Goal: Task Accomplishment & Management: Use online tool/utility

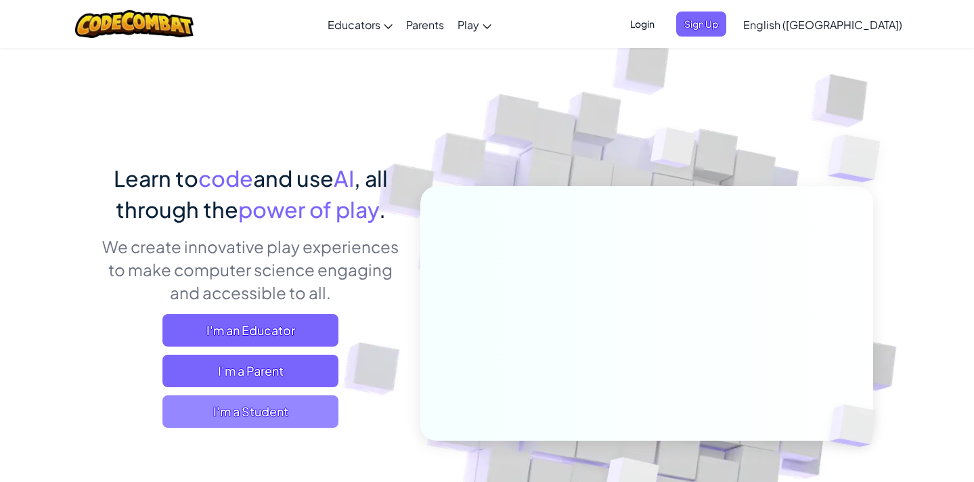
click at [254, 424] on span "I'm a Student" at bounding box center [250, 411] width 176 height 32
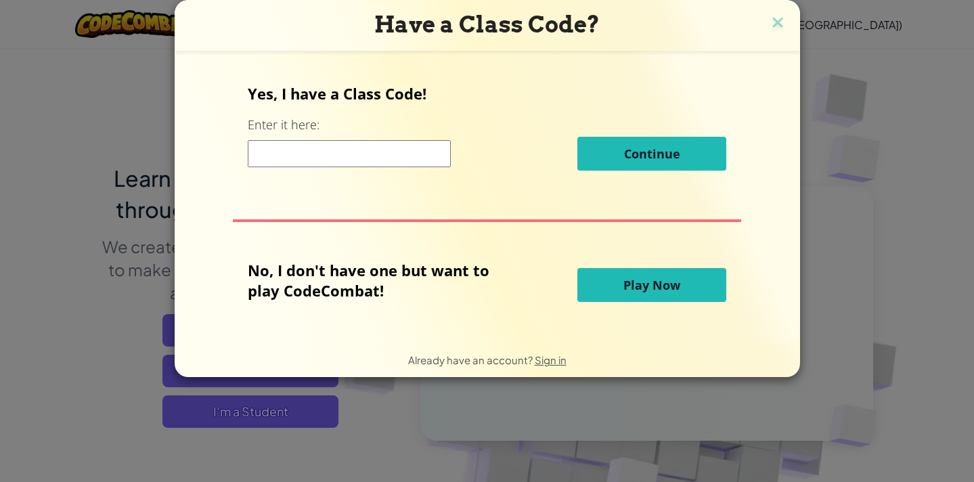
click at [640, 281] on span "Play Now" at bounding box center [651, 285] width 57 height 16
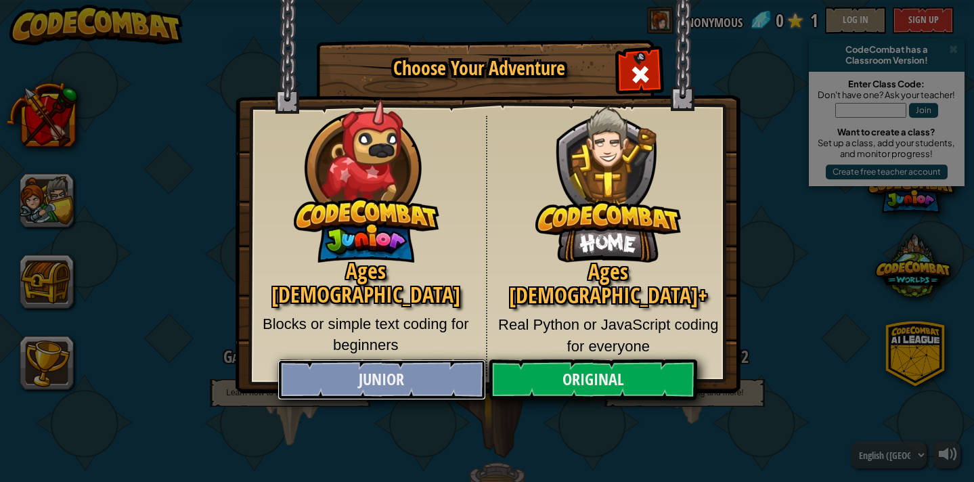
click at [444, 380] on link "Junior" at bounding box center [382, 379] width 209 height 41
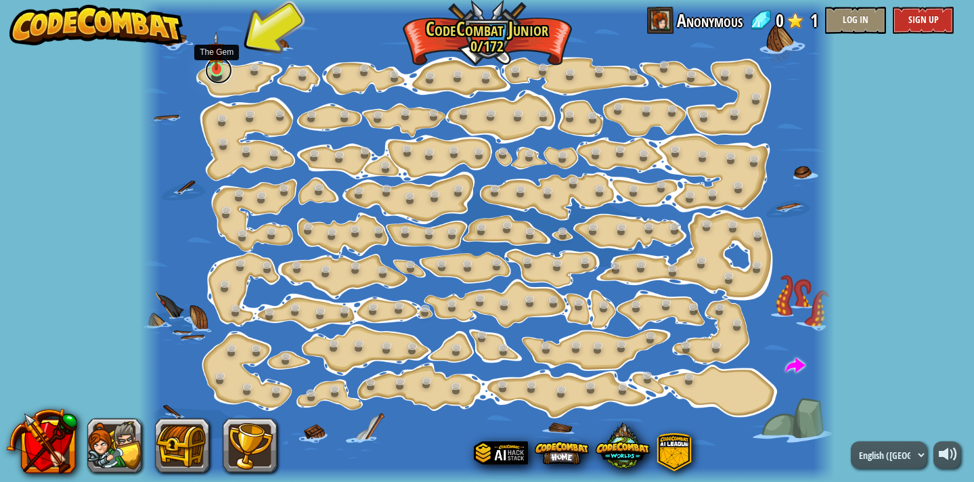
click at [217, 71] on link at bounding box center [218, 70] width 27 height 27
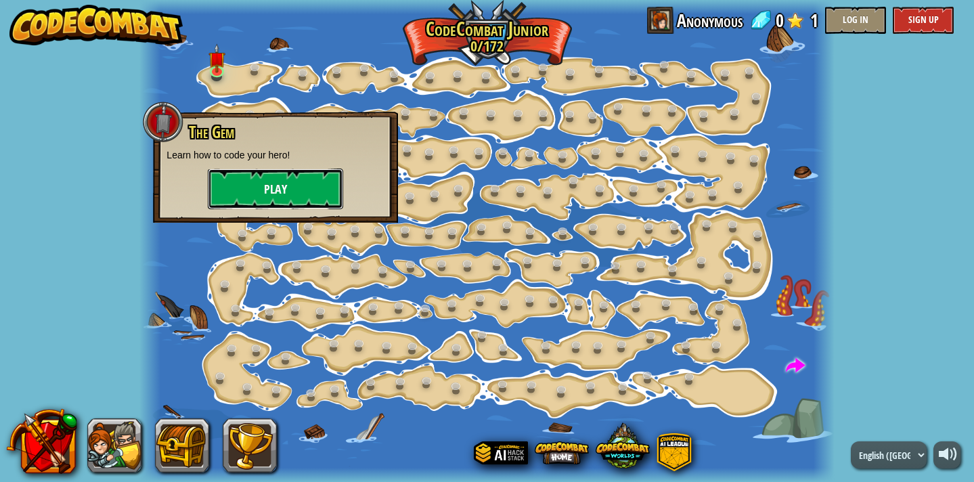
click at [277, 185] on button "Play" at bounding box center [275, 189] width 135 height 41
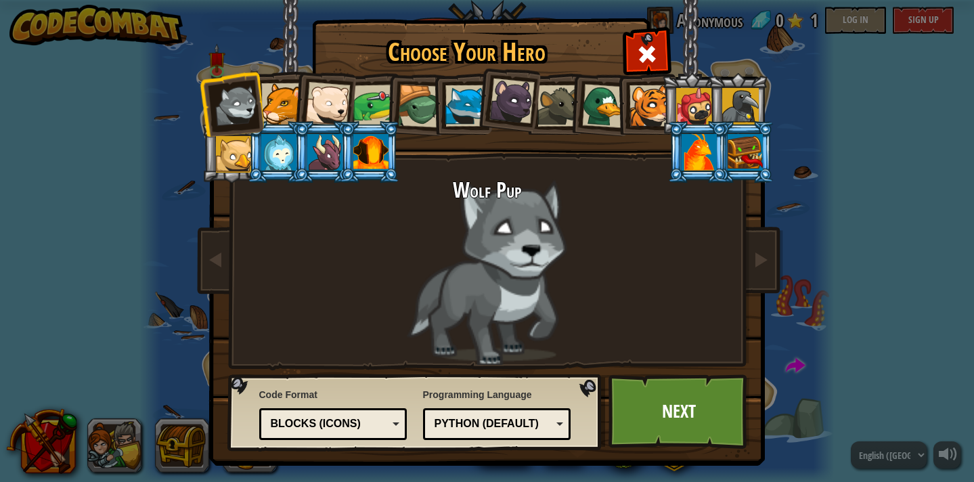
click at [285, 108] on div at bounding box center [281, 103] width 41 height 41
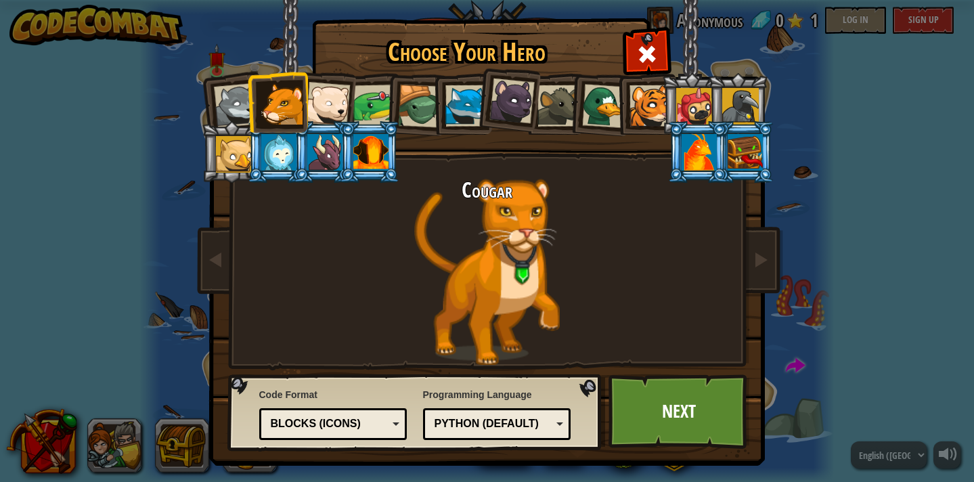
click at [370, 152] on div at bounding box center [370, 152] width 35 height 37
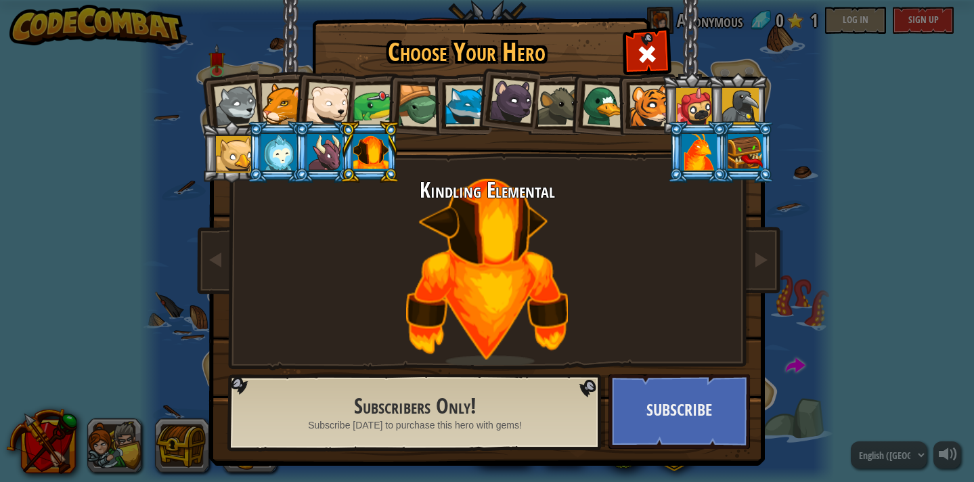
click at [319, 151] on div at bounding box center [324, 152] width 35 height 37
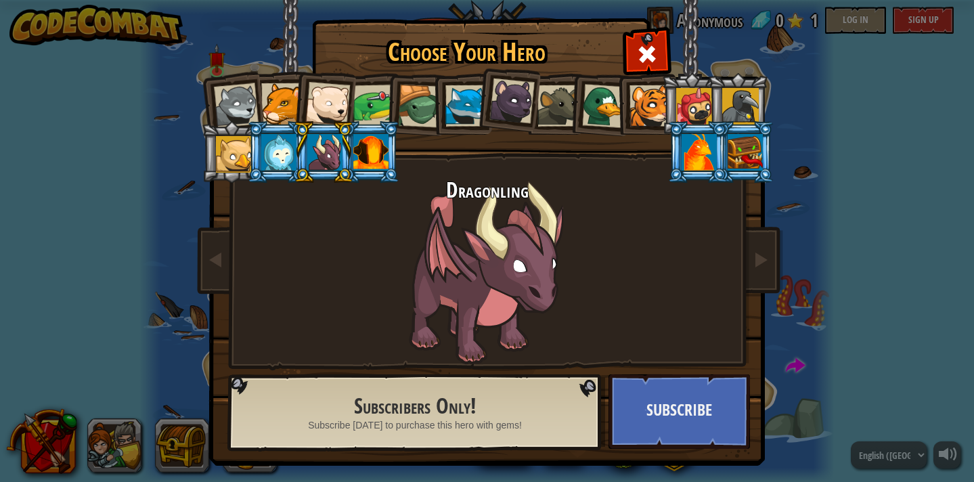
click at [286, 154] on div at bounding box center [278, 152] width 35 height 37
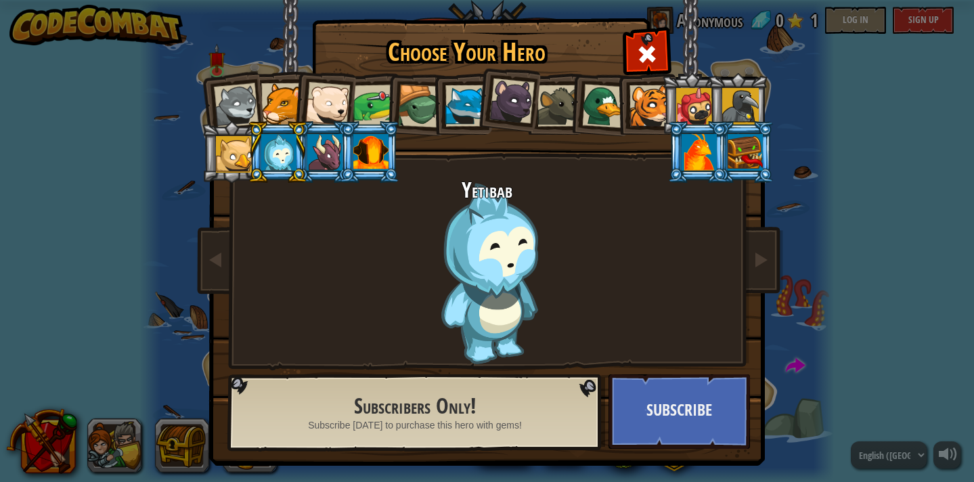
click at [267, 153] on div at bounding box center [278, 152] width 35 height 37
click at [242, 150] on div at bounding box center [234, 154] width 37 height 37
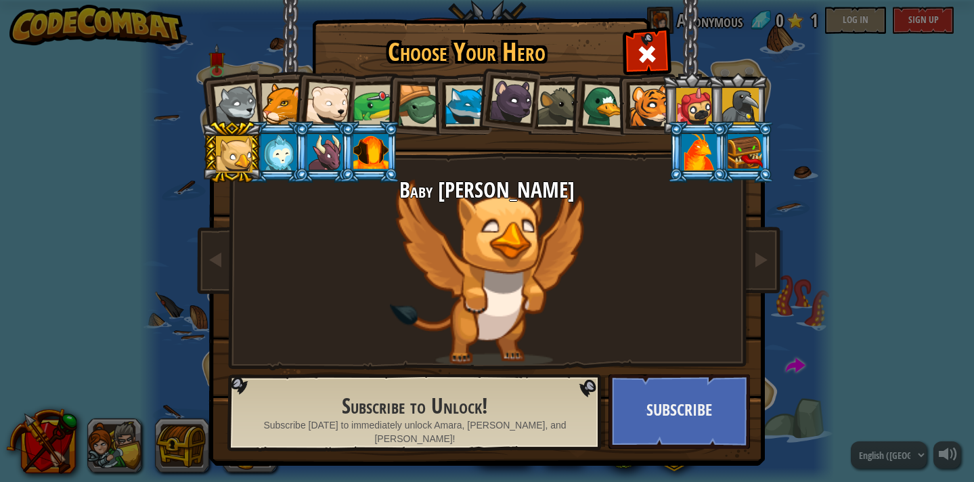
click at [290, 104] on div at bounding box center [281, 103] width 41 height 41
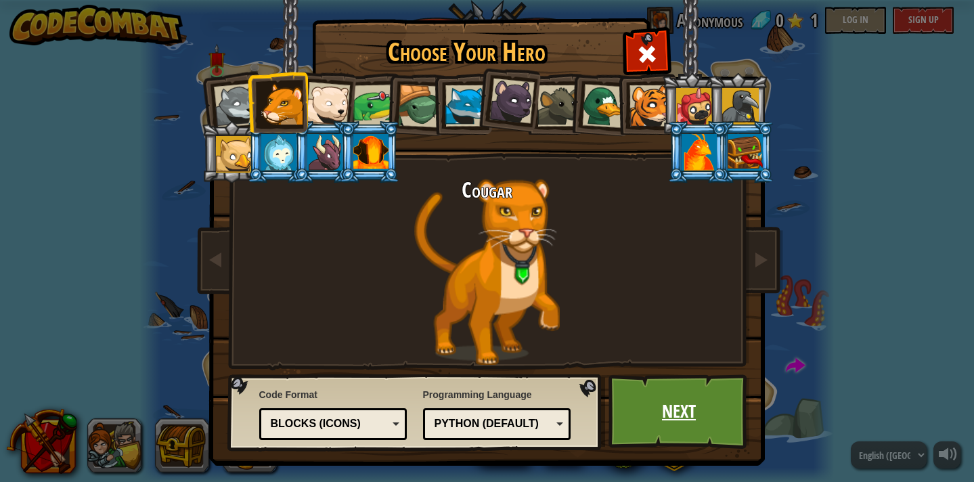
click at [708, 415] on link "Next" at bounding box center [679, 411] width 141 height 74
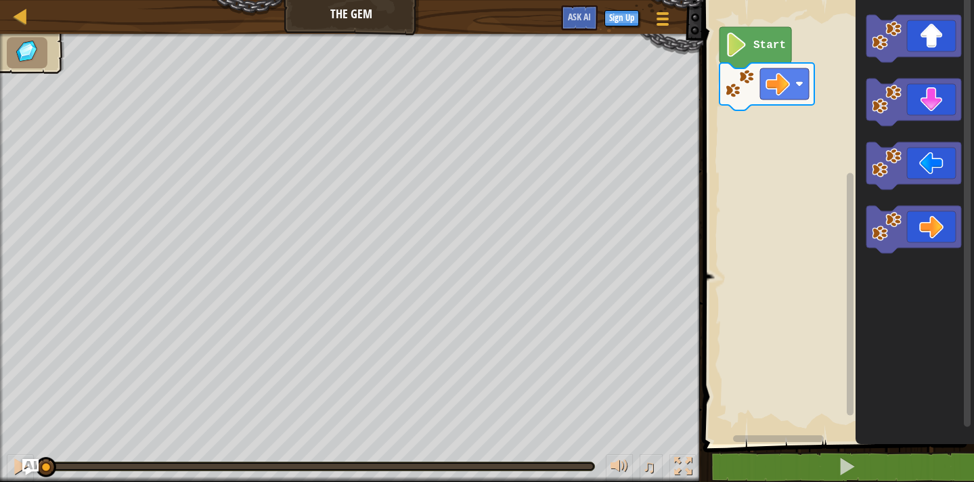
click at [748, 48] on icon "Blockly Workspace" at bounding box center [756, 47] width 72 height 41
click at [732, 41] on image "Blockly Workspace" at bounding box center [736, 44] width 23 height 24
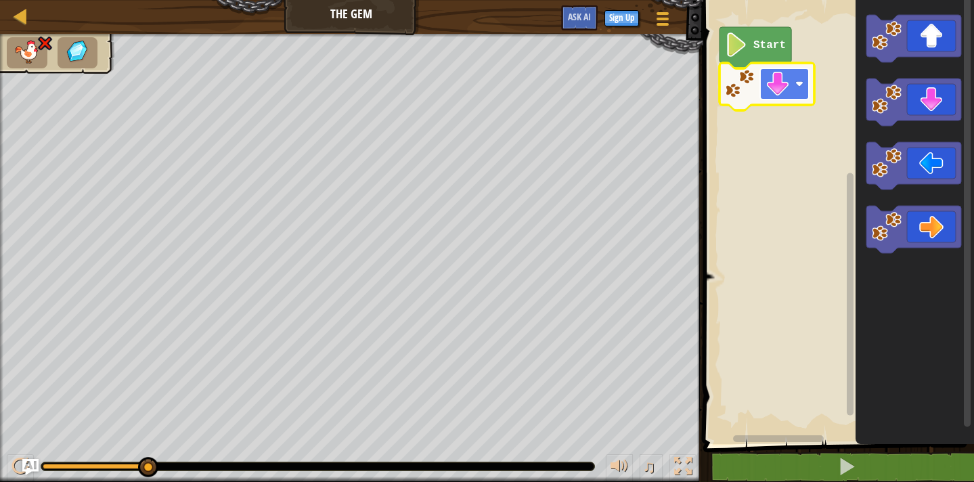
click at [779, 85] on image "Blockly Workspace" at bounding box center [778, 84] width 24 height 24
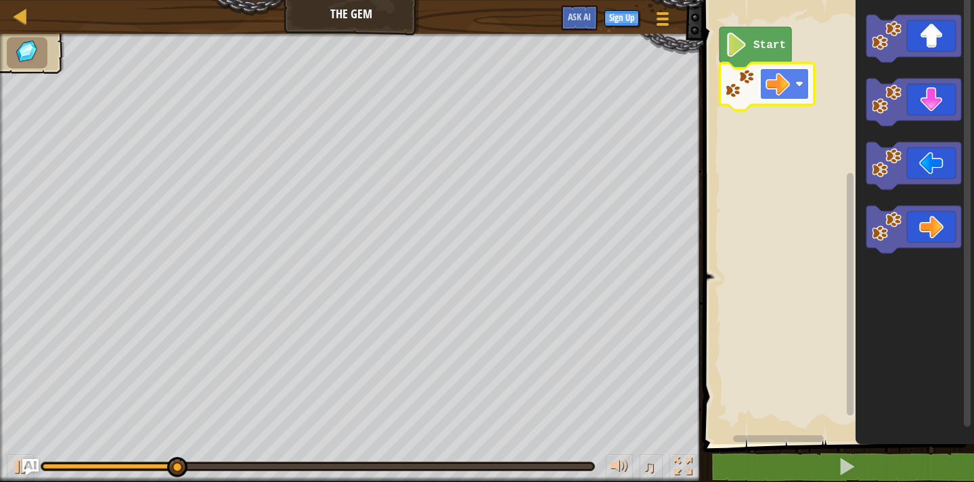
click at [785, 91] on image "Blockly Workspace" at bounding box center [778, 84] width 24 height 24
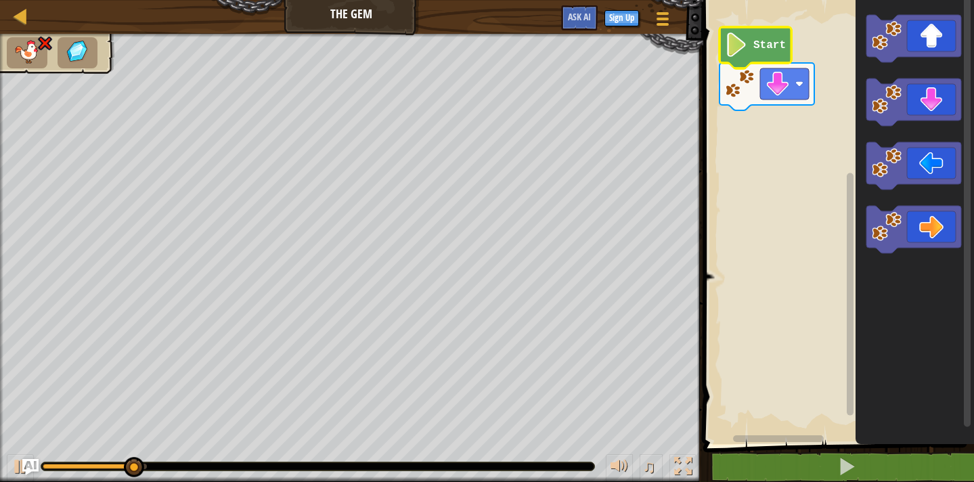
click at [787, 59] on icon "Blockly Workspace" at bounding box center [756, 47] width 72 height 41
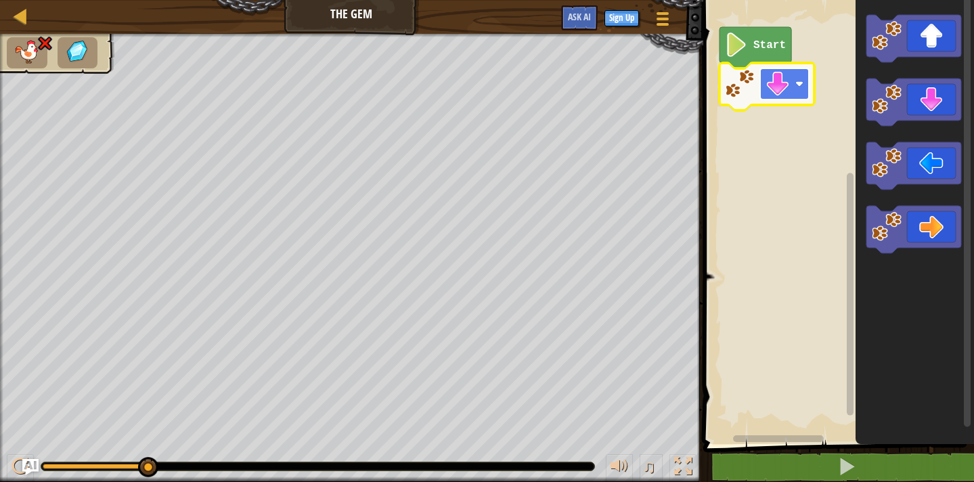
click at [793, 91] on rect "Blockly Workspace" at bounding box center [784, 83] width 49 height 31
click at [795, 73] on rect "Blockly Workspace" at bounding box center [784, 83] width 49 height 31
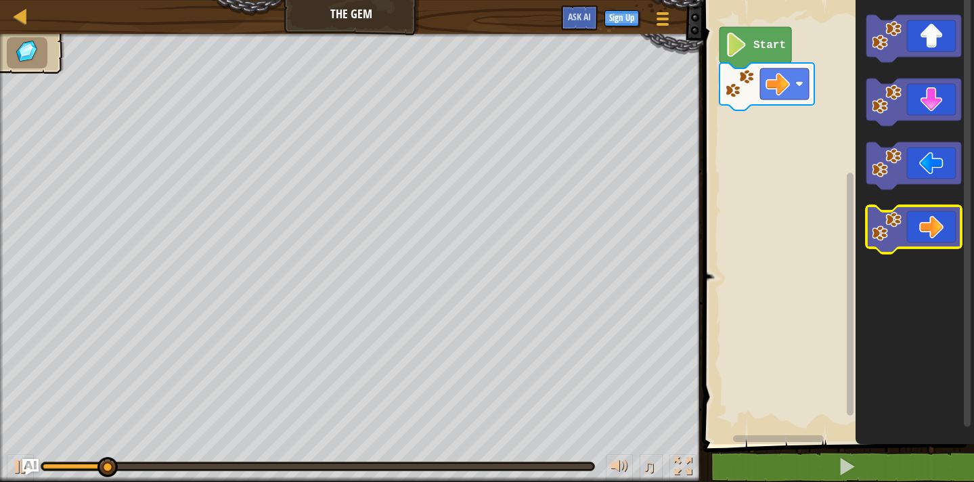
click at [881, 209] on g "Blockly Workspace" at bounding box center [914, 134] width 95 height 238
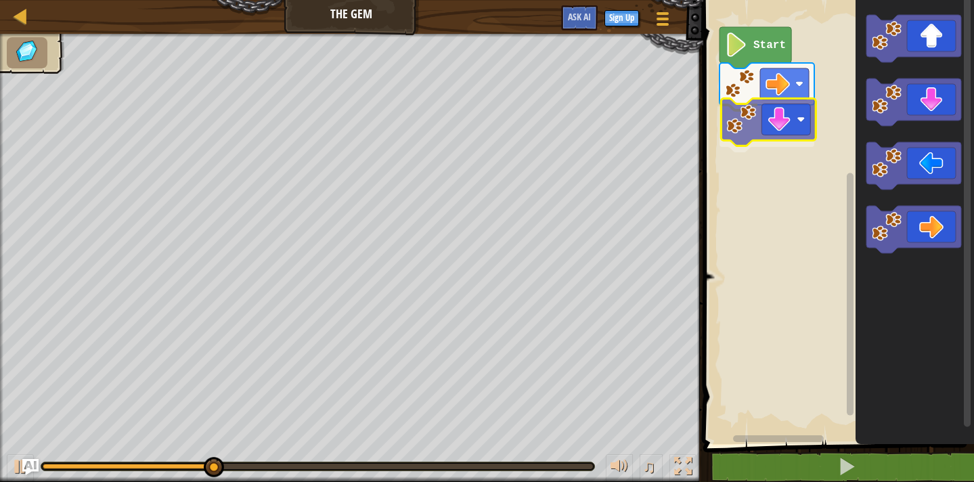
click at [742, 131] on div "Start" at bounding box center [836, 218] width 275 height 451
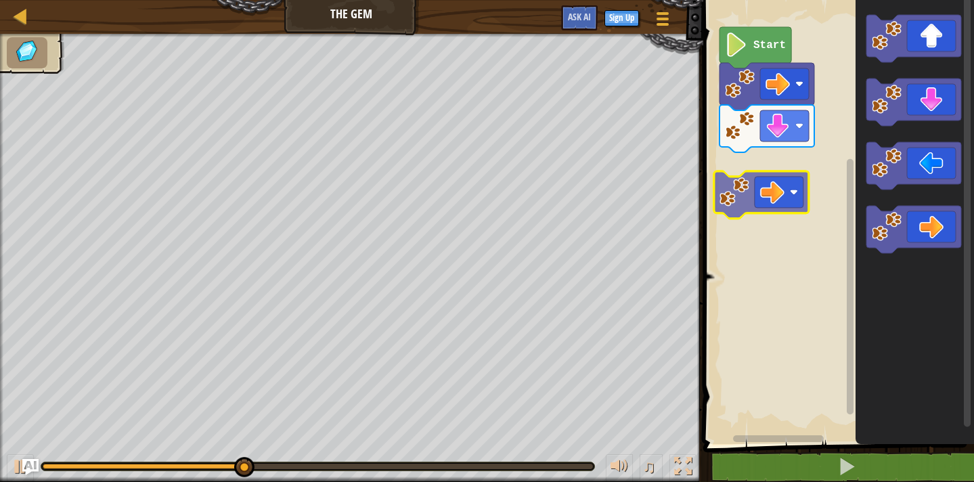
click at [732, 185] on div "Start" at bounding box center [836, 218] width 275 height 451
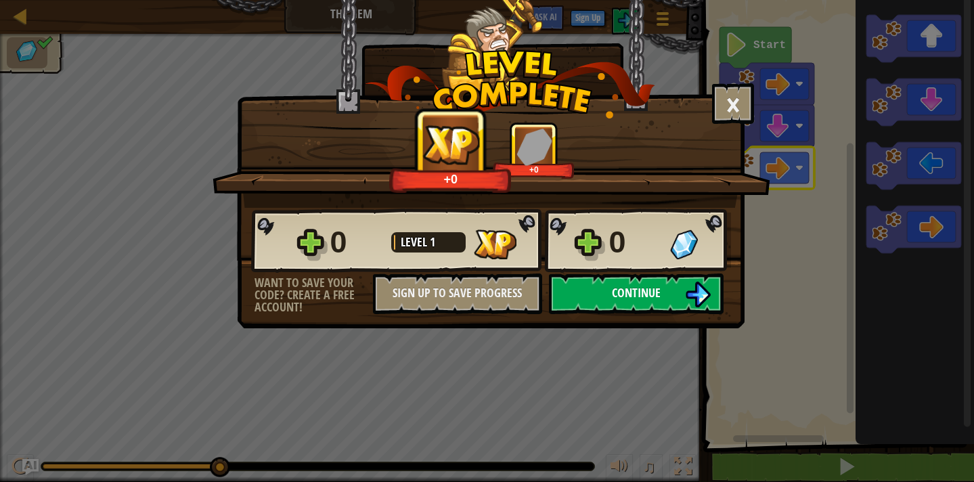
click at [657, 285] on span "Continue" at bounding box center [636, 292] width 49 height 17
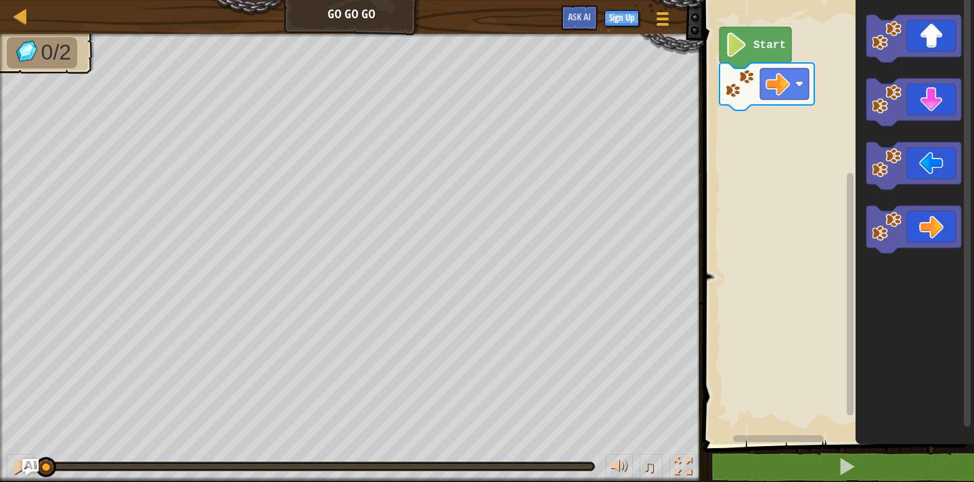
click at [732, 44] on image "Blockly Workspace" at bounding box center [736, 44] width 23 height 24
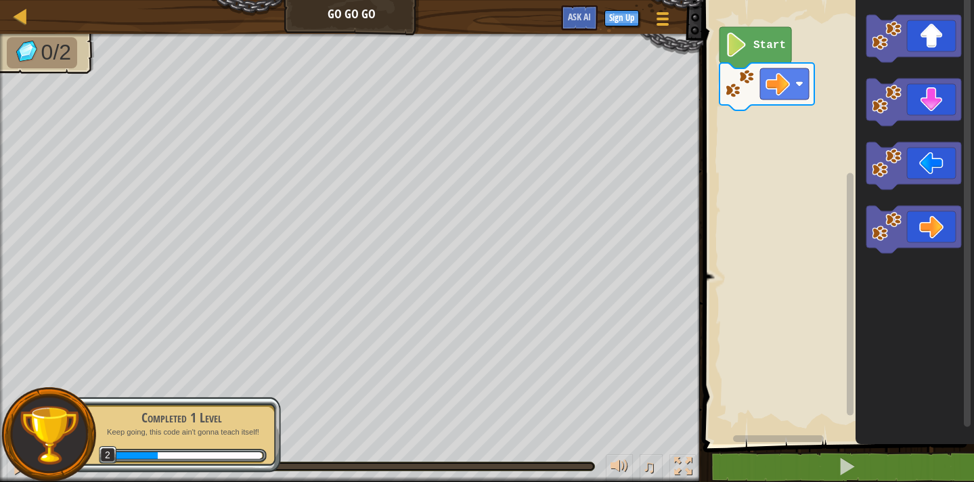
click at [858, 41] on icon "Blockly Workspace" at bounding box center [915, 218] width 118 height 451
click at [720, 129] on div "Start" at bounding box center [836, 218] width 275 height 451
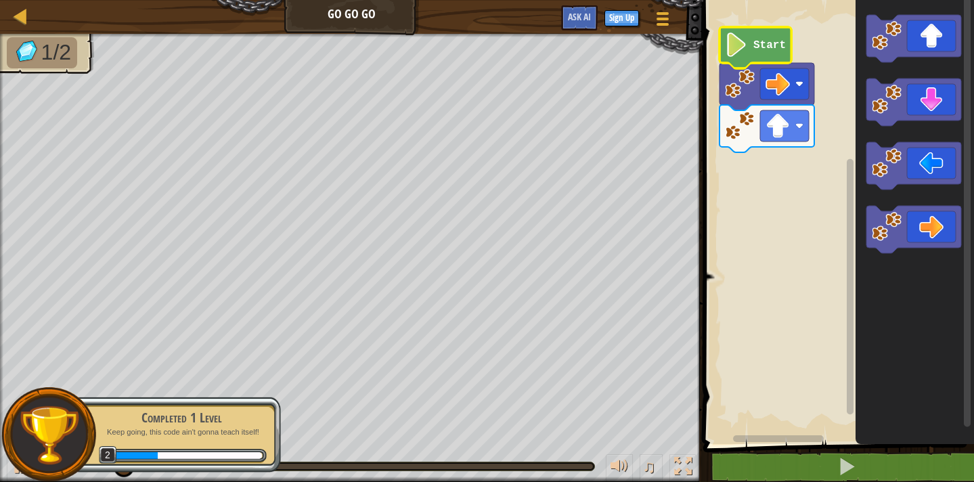
click at [742, 47] on image "Blockly Workspace" at bounding box center [736, 44] width 23 height 24
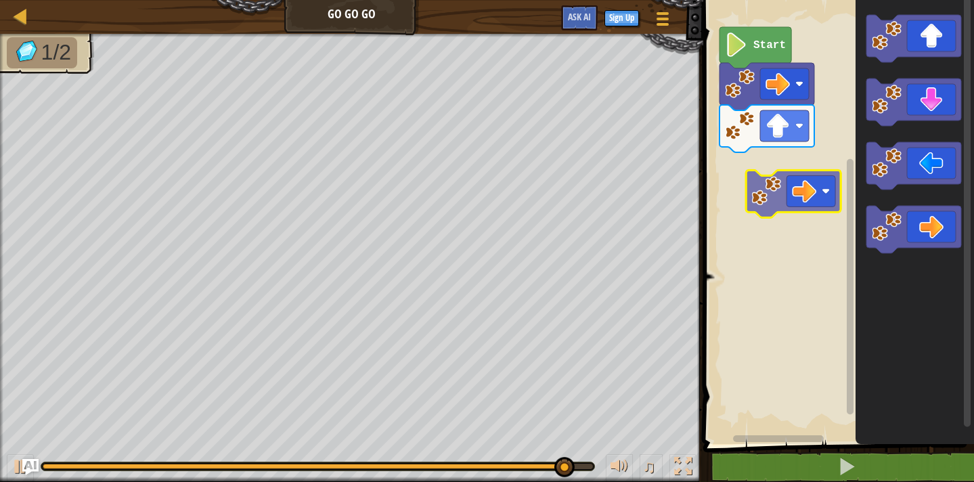
click at [751, 193] on div "Start" at bounding box center [836, 218] width 275 height 451
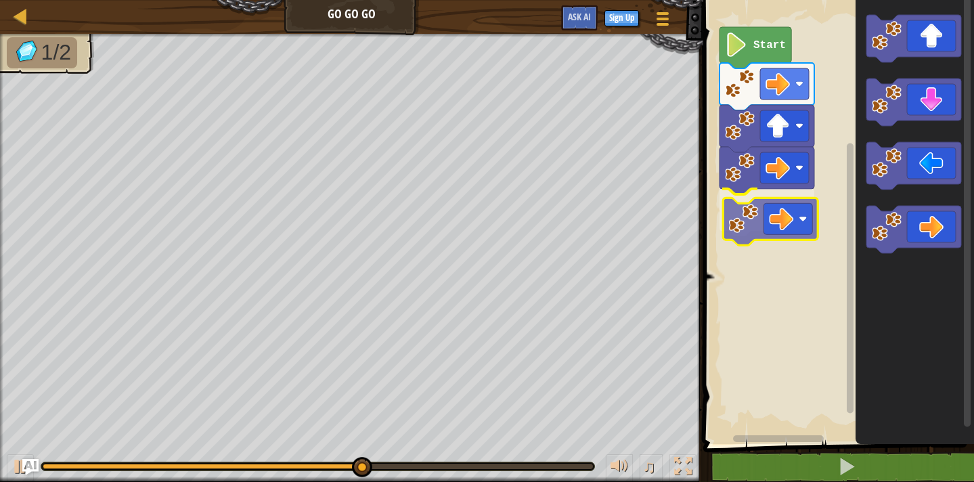
click at [741, 234] on div "Start" at bounding box center [836, 218] width 275 height 451
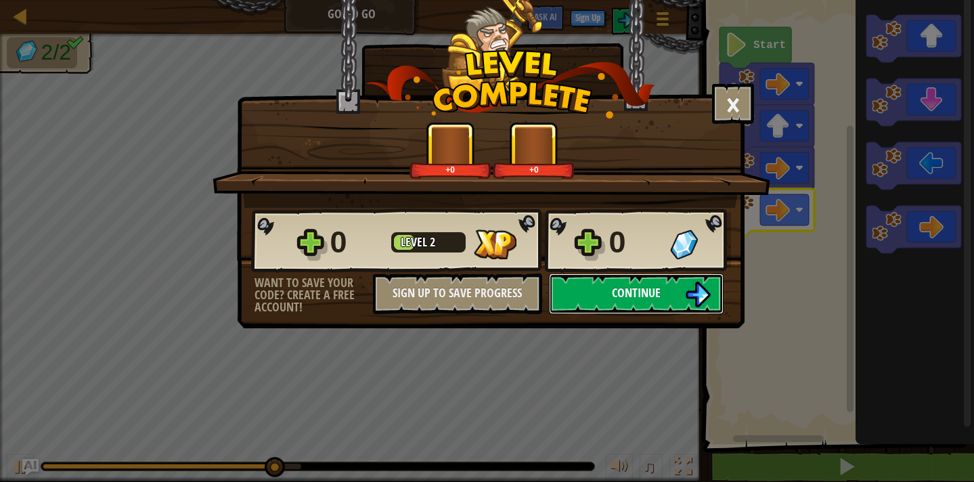
click at [665, 281] on button "Continue" at bounding box center [636, 293] width 175 height 41
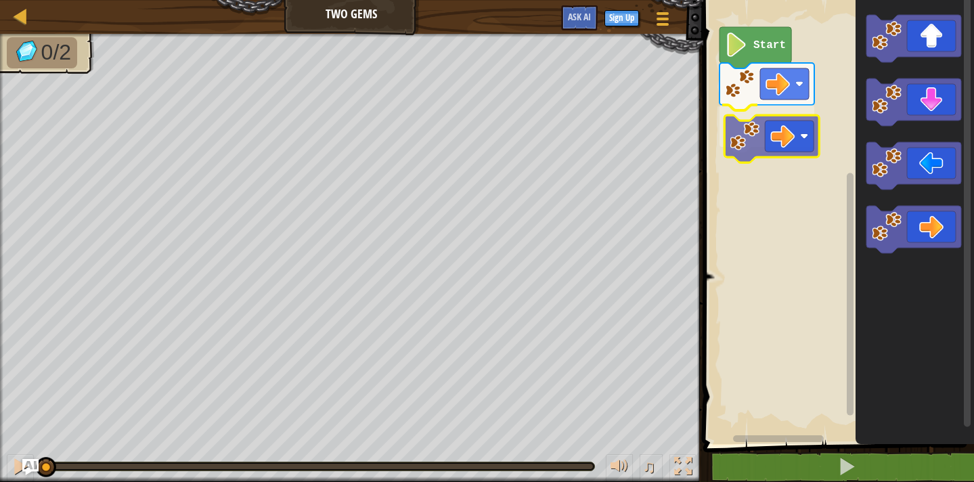
click at [732, 141] on div "Start" at bounding box center [836, 218] width 275 height 451
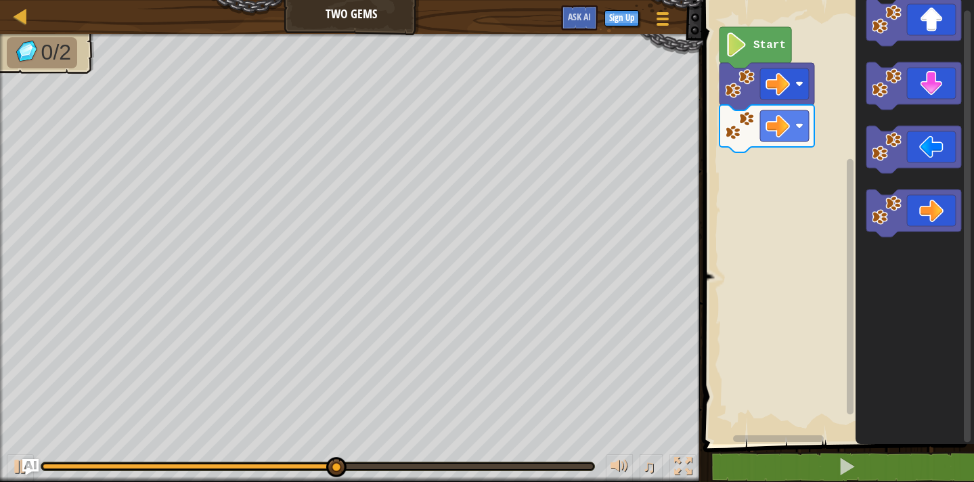
click at [756, 177] on div "Start" at bounding box center [836, 218] width 275 height 451
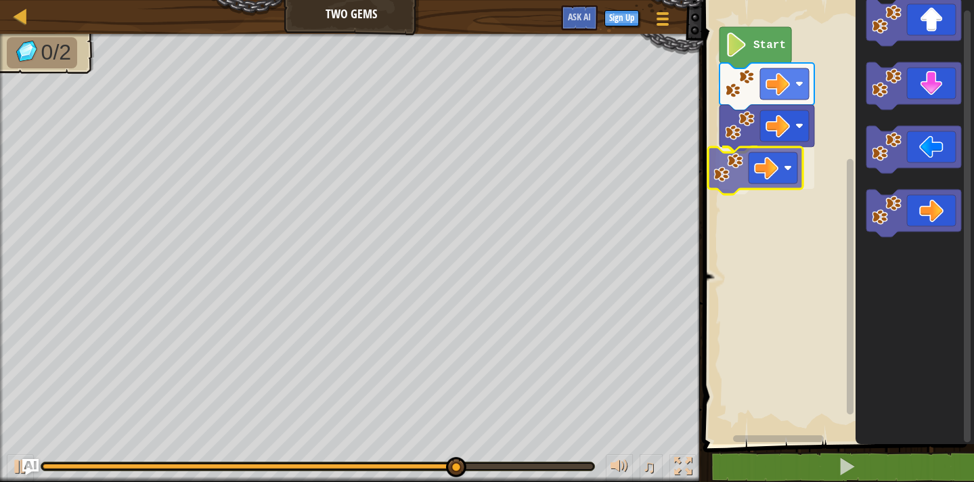
click at [734, 181] on div "Start" at bounding box center [836, 218] width 275 height 451
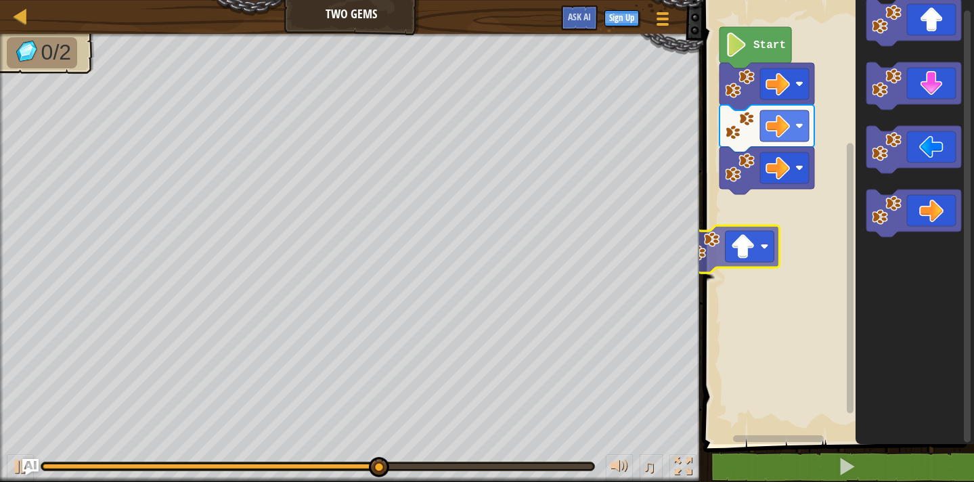
click at [711, 232] on div "Start" at bounding box center [836, 218] width 275 height 451
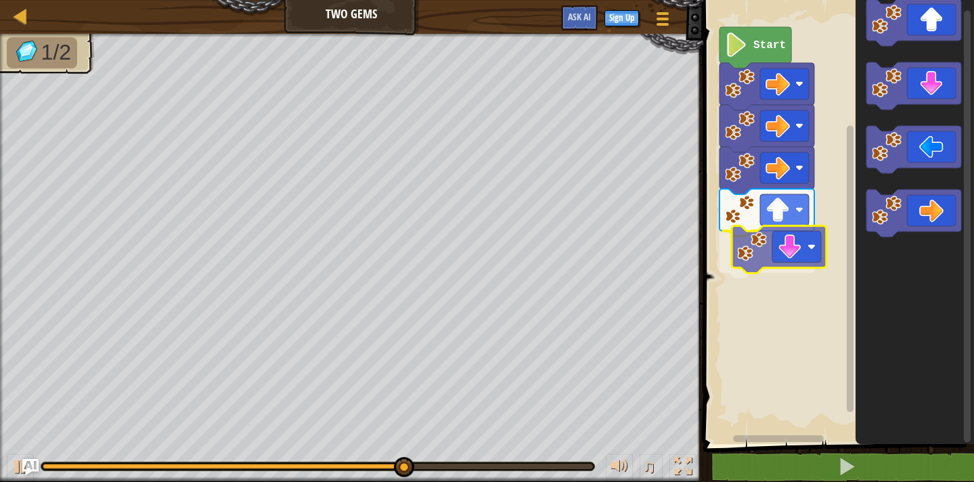
click at [754, 263] on div "Start" at bounding box center [836, 218] width 275 height 451
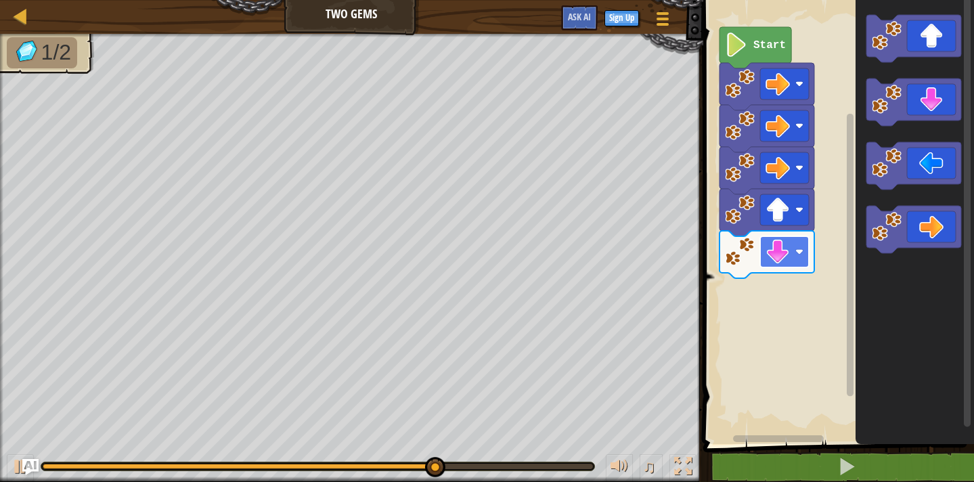
click at [788, 263] on div "Start" at bounding box center [836, 218] width 275 height 451
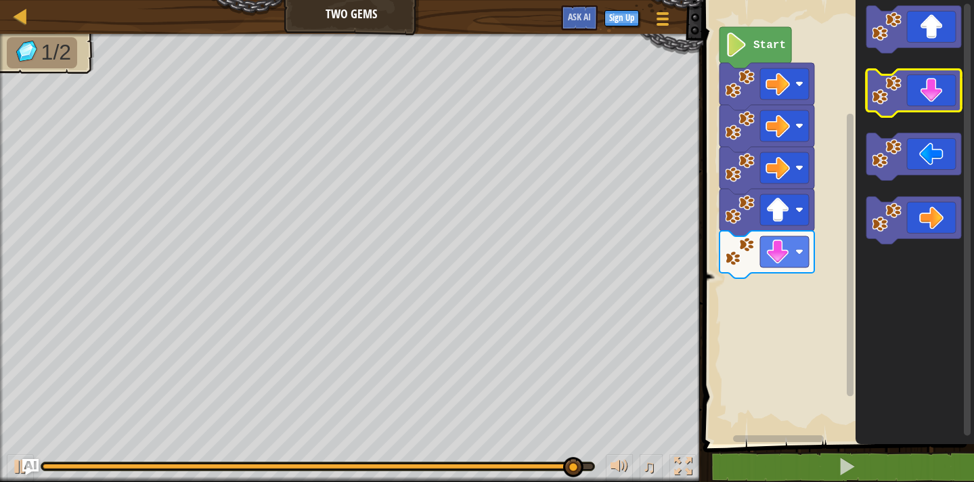
click at [899, 91] on image "Blockly Workspace" at bounding box center [887, 90] width 30 height 30
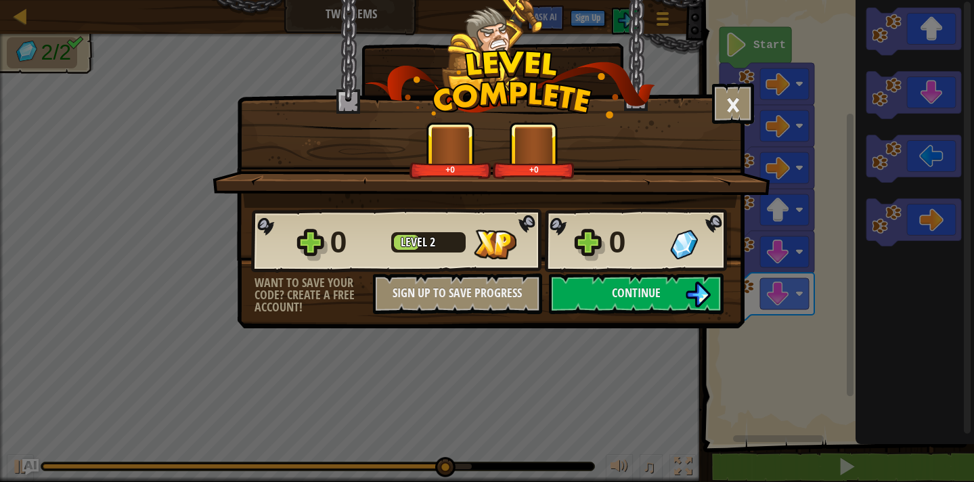
click at [763, 1] on body "Map Two Gems Game Menu Sign Up Ask AI 1 ההההההההההההההההההההההההההההההההההההההה…" at bounding box center [487, 0] width 974 height 1
click at [659, 306] on button "Continue" at bounding box center [636, 293] width 175 height 41
